Goal: Transaction & Acquisition: Purchase product/service

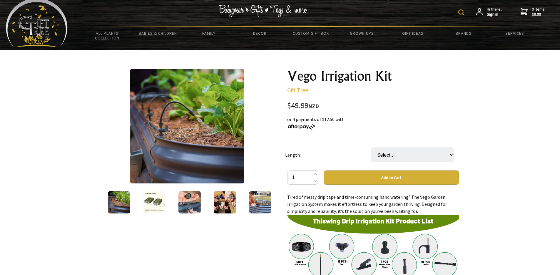
scroll to position [15, 0]
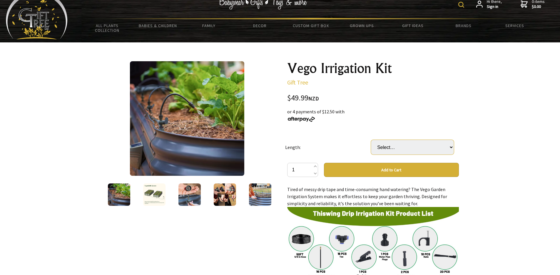
click at [437, 143] on select "Select… 5M 10M (+ $19.99) 15M (+ $39.99) 20M (+ $59.99)" at bounding box center [412, 147] width 83 height 15
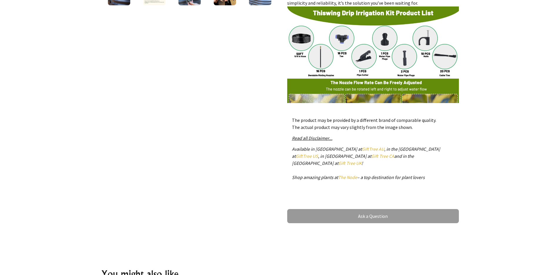
scroll to position [90, 0]
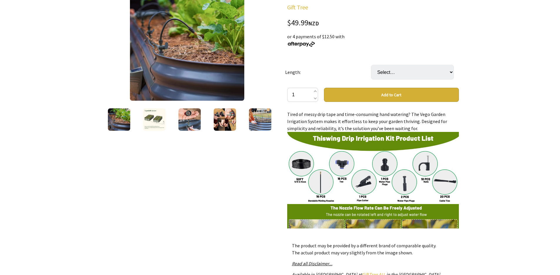
click at [124, 166] on div "1 /11" at bounding box center [187, 168] width 181 height 375
click at [156, 119] on img at bounding box center [154, 119] width 22 height 22
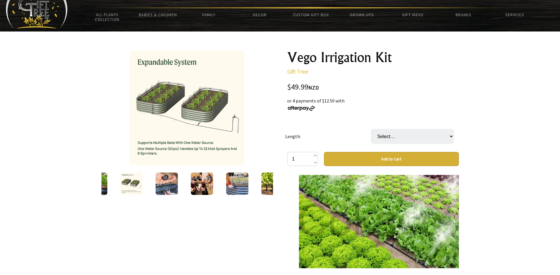
scroll to position [1244, 0]
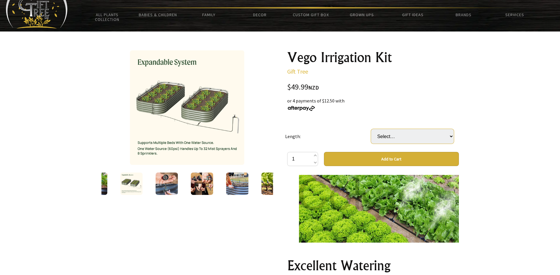
click at [423, 135] on select "Select… 5M 10M (+ $19.99) 15M (+ $39.99) 20M (+ $59.99)" at bounding box center [412, 136] width 83 height 15
select select "20M"
click at [371, 129] on select "Select… 5M 10M (+ $19.99) 15M (+ $39.99) 20M (+ $59.99)" at bounding box center [412, 136] width 83 height 15
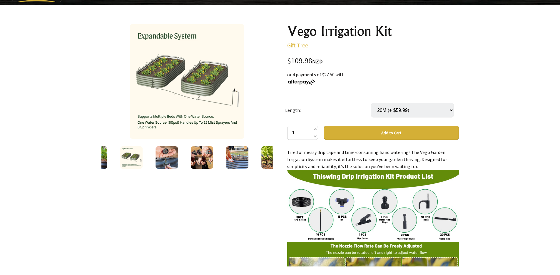
scroll to position [8, 0]
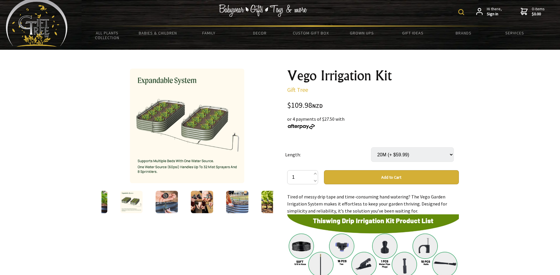
click at [268, 202] on img at bounding box center [272, 202] width 22 height 22
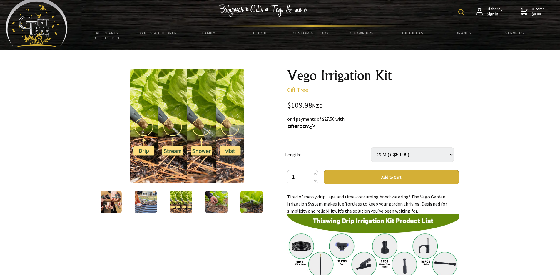
click at [253, 198] on img at bounding box center [251, 202] width 22 height 22
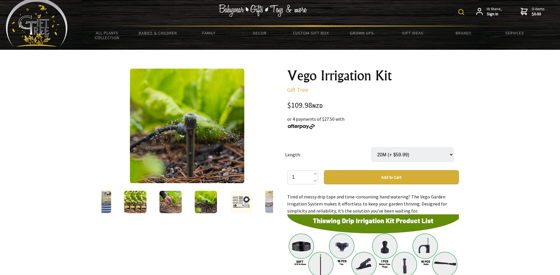
click at [250, 199] on img at bounding box center [241, 202] width 22 height 22
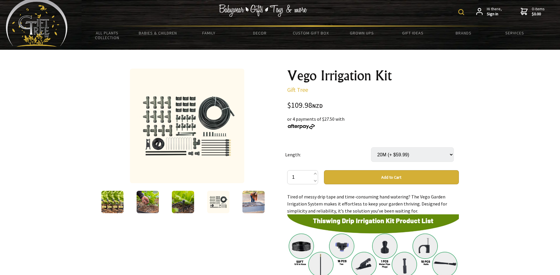
click at [253, 199] on img at bounding box center [253, 202] width 22 height 22
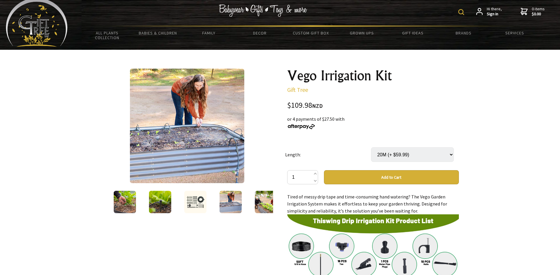
click at [232, 203] on img at bounding box center [230, 202] width 22 height 22
click at [198, 204] on img at bounding box center [195, 202] width 22 height 22
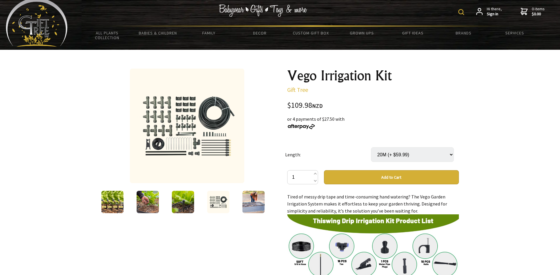
scroll to position [0, 0]
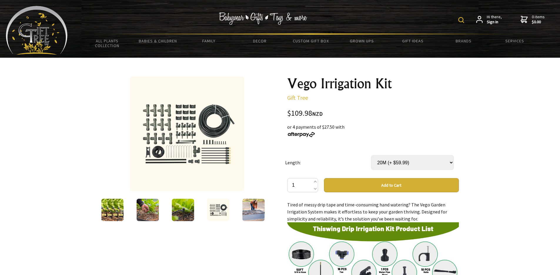
click at [118, 212] on img at bounding box center [112, 209] width 22 height 22
